Goal: Check status: Check status

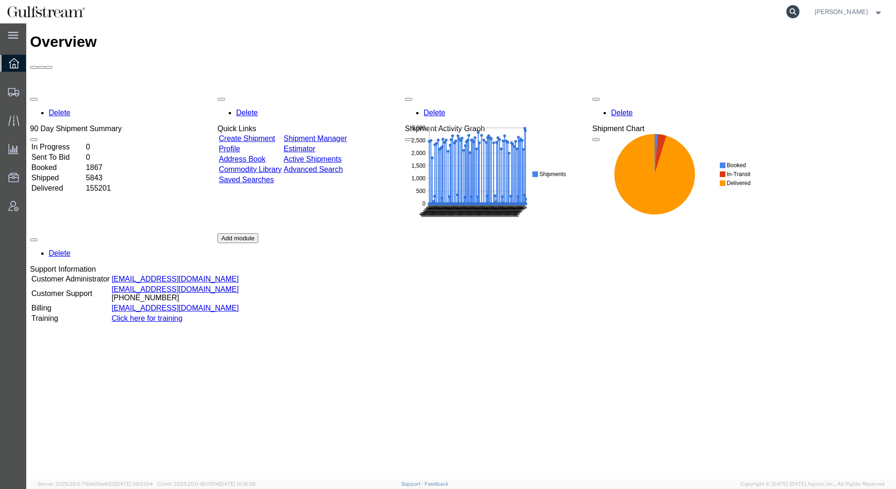
click at [793, 14] on icon at bounding box center [793, 11] width 13 height 13
click at [776, 15] on input "search" at bounding box center [644, 11] width 285 height 23
click at [793, 11] on icon at bounding box center [793, 11] width 13 height 13
click at [662, 11] on input "search" at bounding box center [644, 11] width 285 height 23
type input "427185141377"
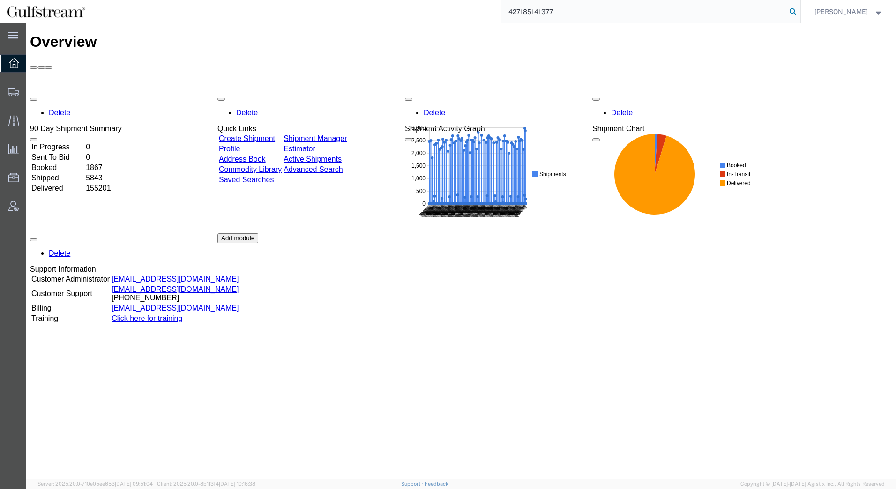
click at [798, 12] on icon at bounding box center [793, 11] width 13 height 13
